Goal: Navigation & Orientation: Find specific page/section

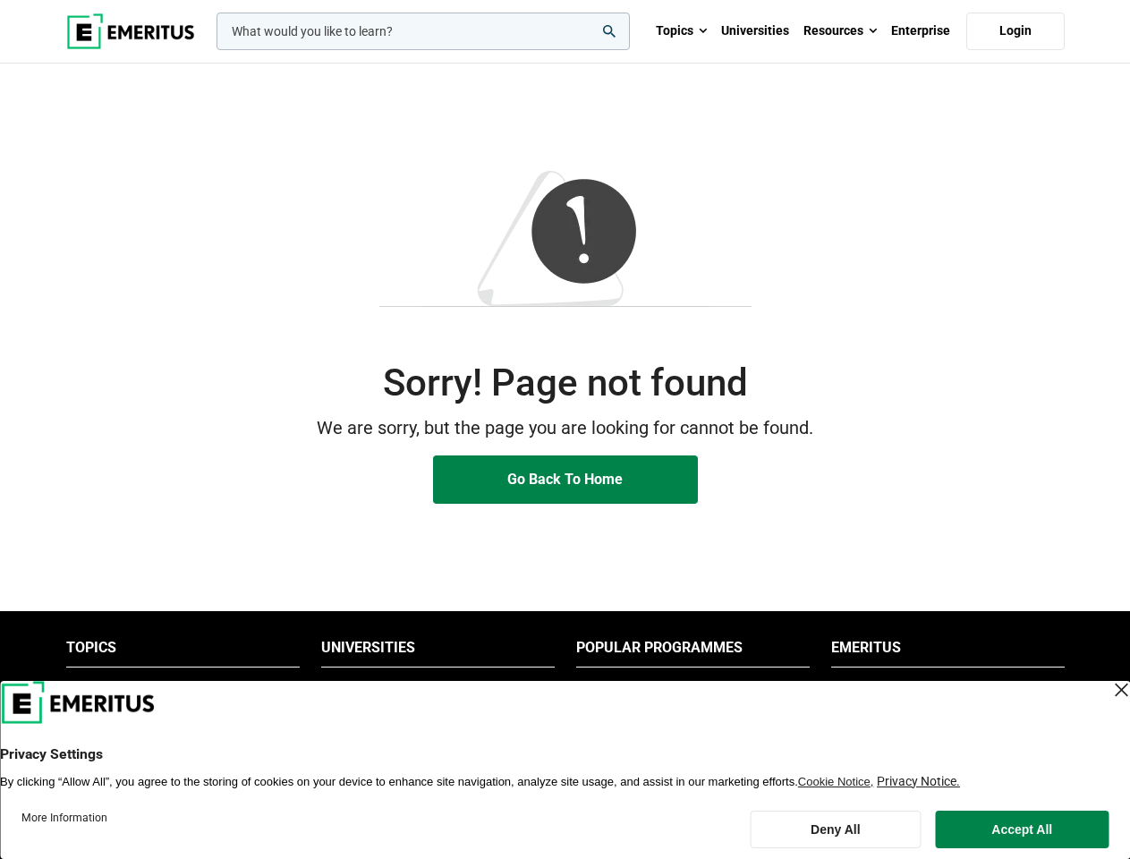
click at [564, 429] on p "We are sorry, but the page you are looking for cannot be found." at bounding box center [565, 428] width 998 height 28
click at [423, 31] on input "woocommerce-product-search-field-0" at bounding box center [422, 32] width 413 height 38
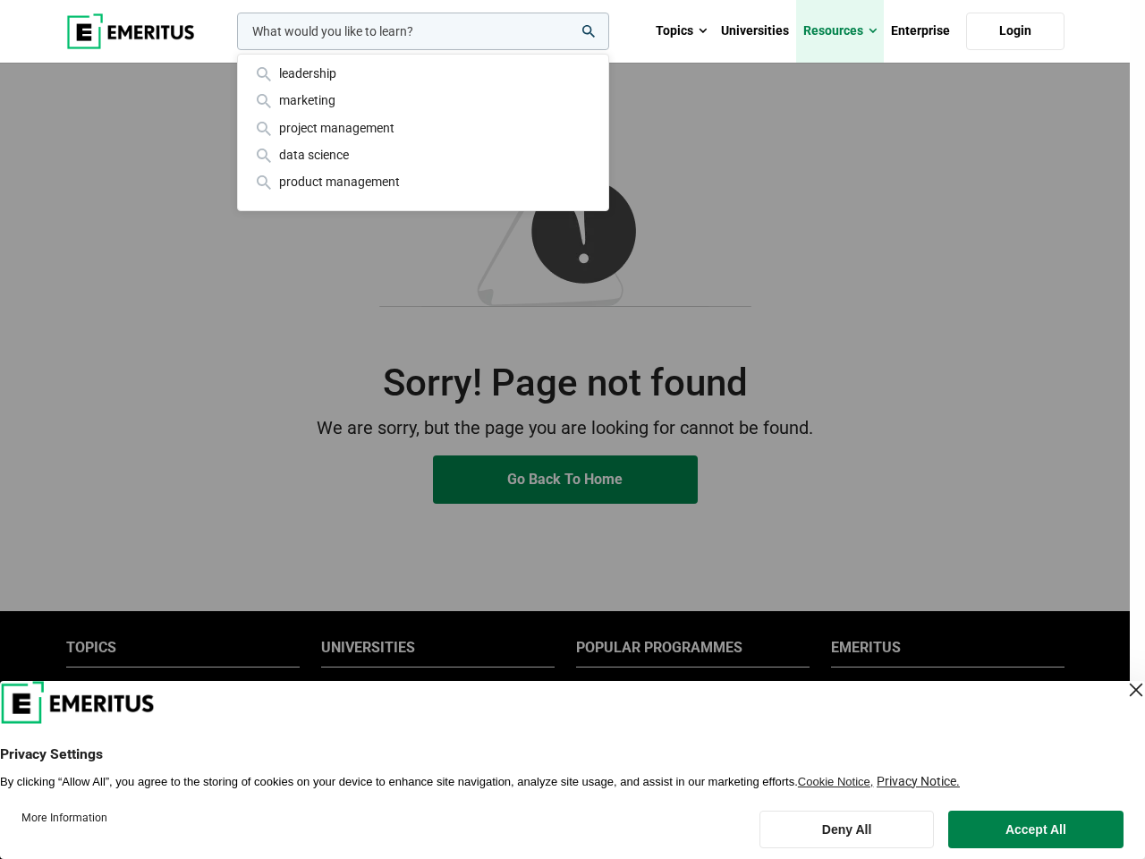
click at [840, 31] on link "Resources" at bounding box center [840, 31] width 88 height 63
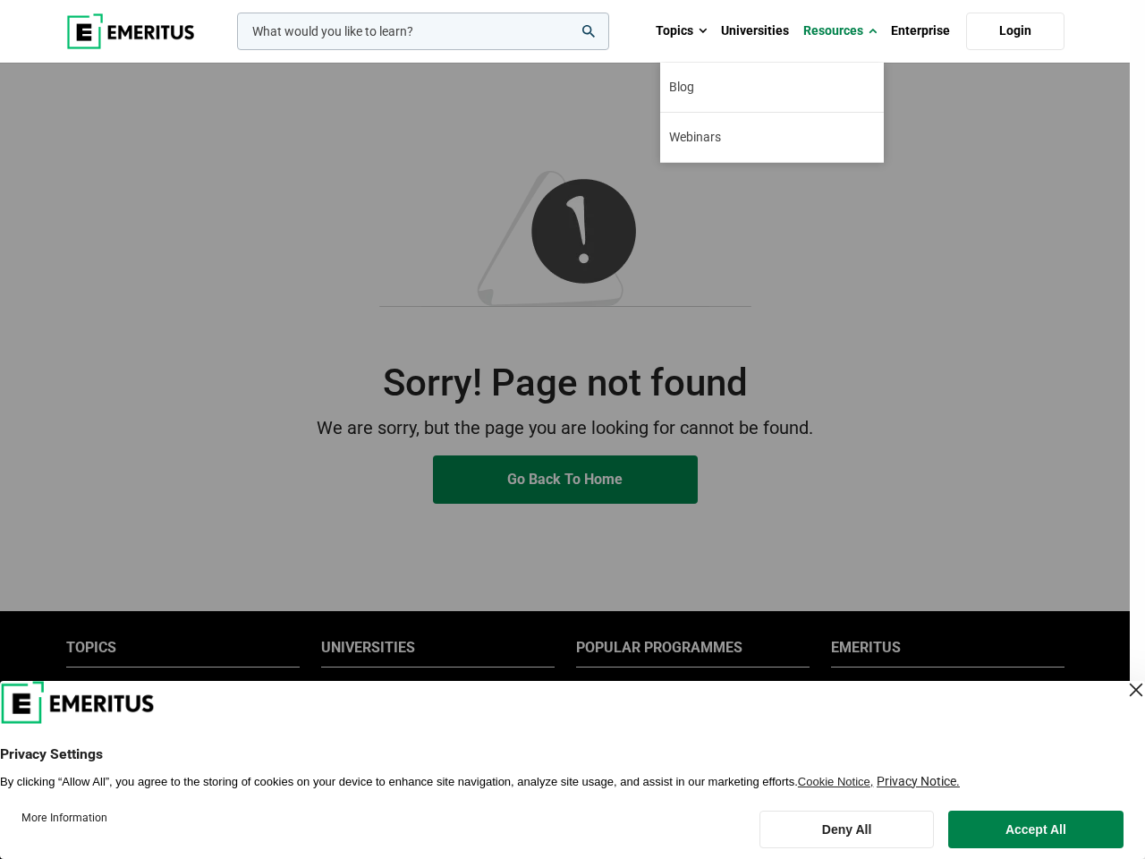
click at [437, 50] on div "leadership marketing project management data science product management" at bounding box center [421, 32] width 376 height 38
click at [692, 652] on li "Popular Programmes" at bounding box center [692, 652] width 233 height 29
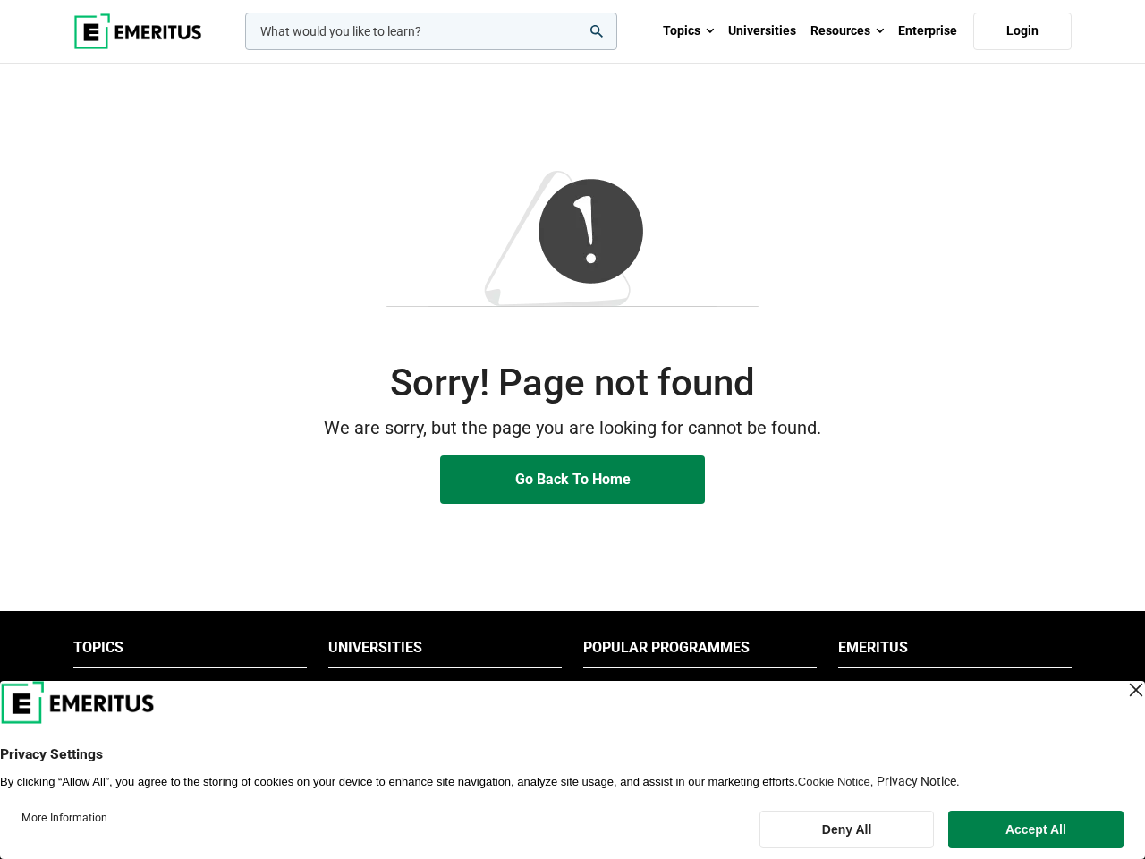
click at [947, 652] on li "Emeritus" at bounding box center [954, 652] width 233 height 29
